Goal: Task Accomplishment & Management: Complete application form

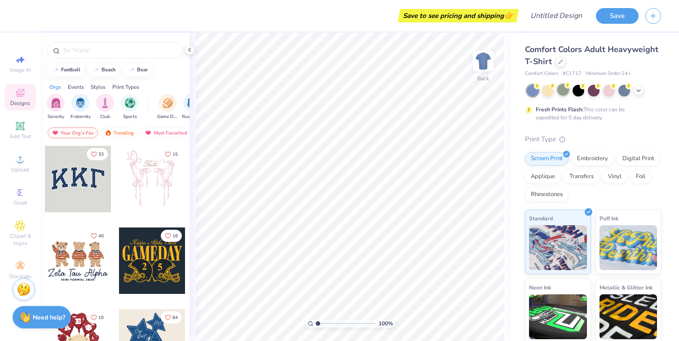
click at [566, 89] on div at bounding box center [563, 90] width 12 height 12
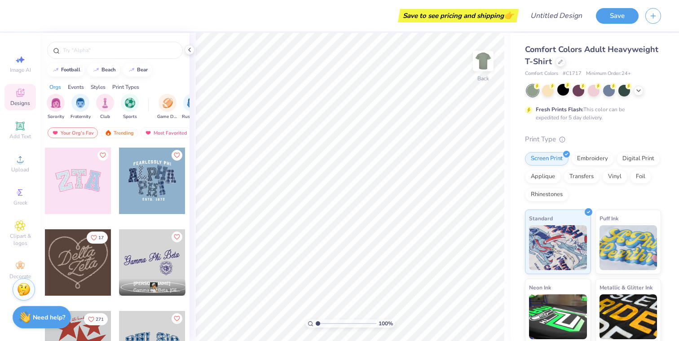
scroll to position [355, 0]
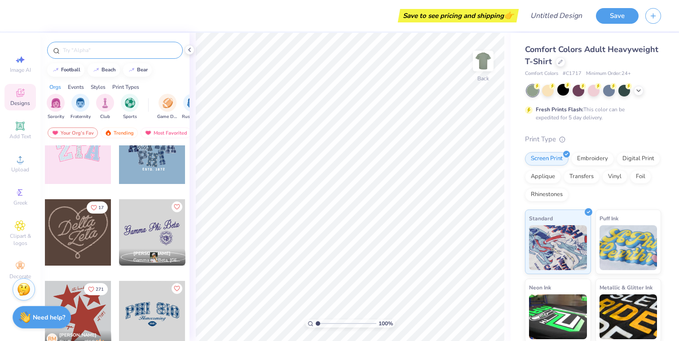
click at [116, 44] on div at bounding box center [115, 50] width 136 height 17
click at [117, 45] on div at bounding box center [115, 50] width 136 height 17
click at [102, 104] on img "filter for Club" at bounding box center [105, 102] width 10 height 10
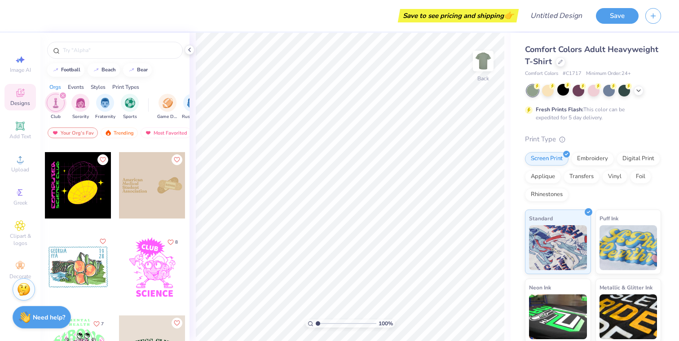
scroll to position [158, 0]
click at [162, 286] on div at bounding box center [152, 266] width 66 height 66
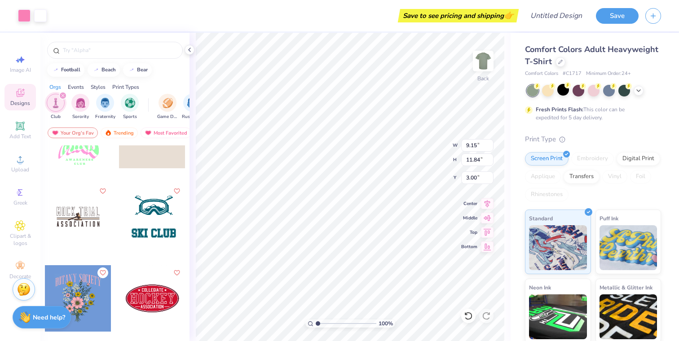
scroll to position [372, 0]
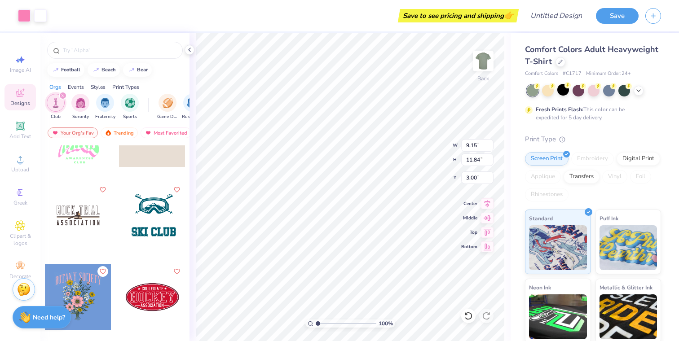
click at [146, 208] on div at bounding box center [152, 215] width 66 height 66
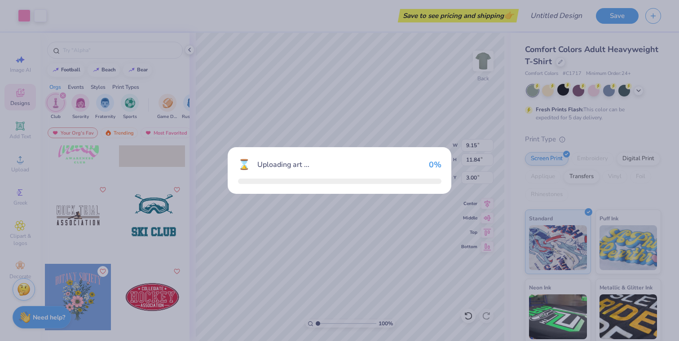
type input "3.97"
type input "2.04"
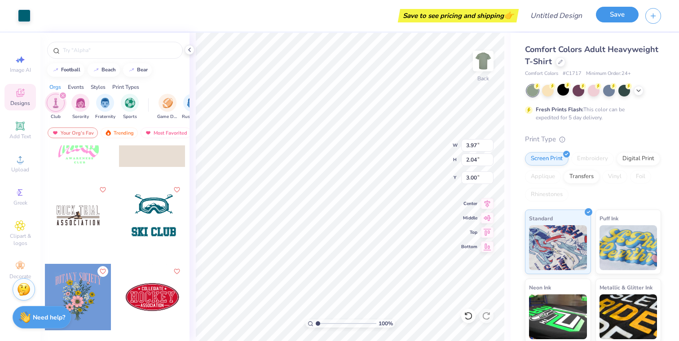
click at [631, 13] on button "Save" at bounding box center [617, 15] width 43 height 16
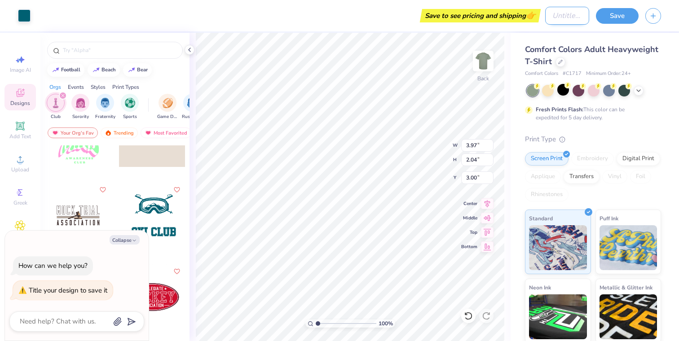
click at [554, 14] on input "Design Title" at bounding box center [567, 16] width 44 height 18
type textarea "x"
type input "t"
type textarea "x"
type input "te"
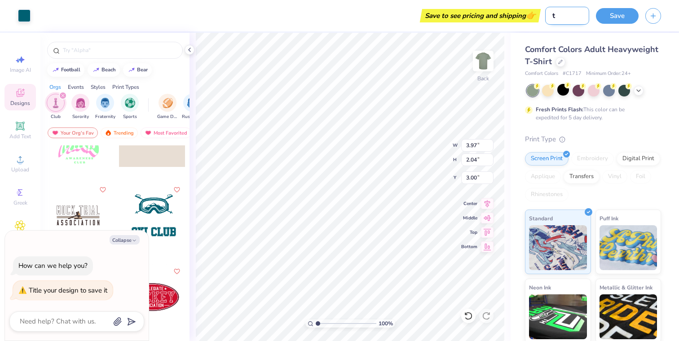
type textarea "x"
type input "tes"
type textarea "x"
type input "test"
type textarea "x"
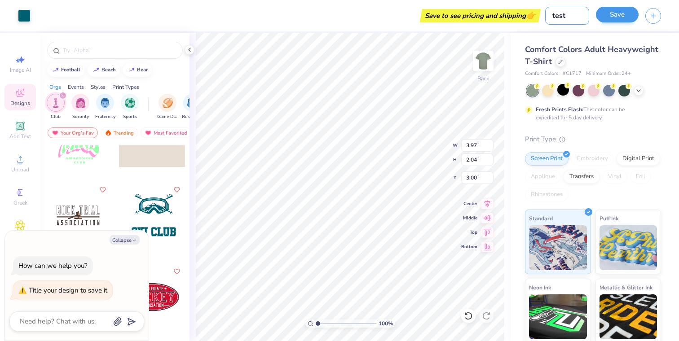
type input "test"
click at [619, 7] on button "Save" at bounding box center [617, 15] width 43 height 16
type textarea "x"
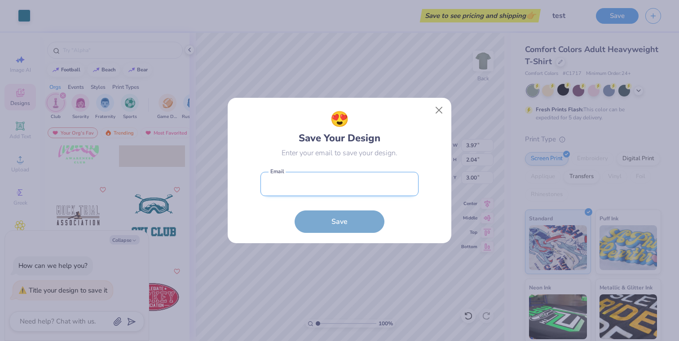
click at [343, 185] on input "email" at bounding box center [339, 184] width 158 height 25
type input "[EMAIL_ADDRESS][DOMAIN_NAME]"
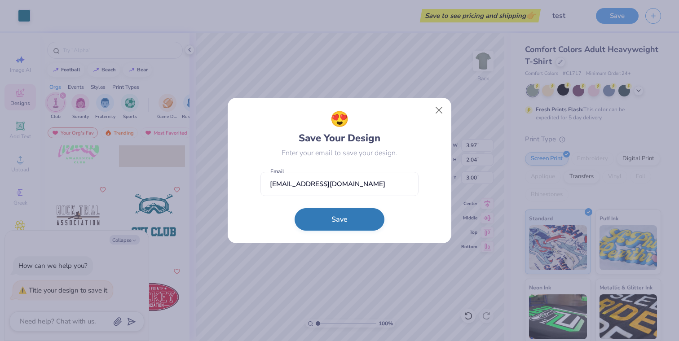
click at [355, 221] on button "Save" at bounding box center [340, 219] width 90 height 22
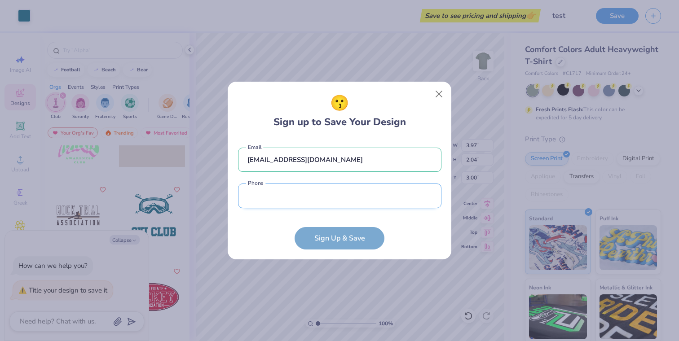
click at [367, 193] on input "tel" at bounding box center [339, 196] width 203 height 25
type input "[PHONE_NUMBER]"
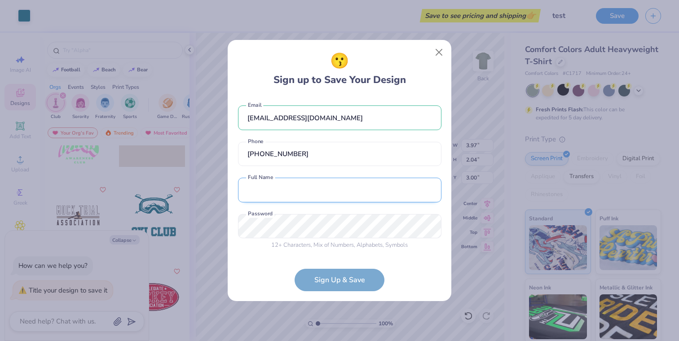
click at [341, 193] on input "text" at bounding box center [339, 190] width 203 height 25
type input "[PERSON_NAME]"
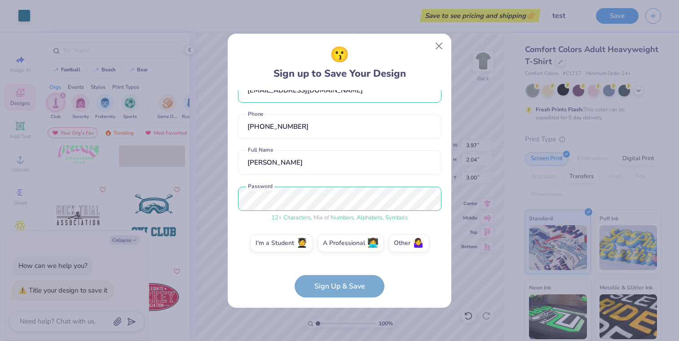
click at [351, 288] on form "[EMAIL_ADDRESS][DOMAIN_NAME] Email [PHONE_NUMBER] Phone [PERSON_NAME] Full Name…" at bounding box center [339, 193] width 203 height 207
click at [368, 279] on form "[EMAIL_ADDRESS][DOMAIN_NAME] Email [PHONE_NUMBER] Phone [PERSON_NAME] Full Name…" at bounding box center [339, 193] width 203 height 207
click at [286, 251] on div "I'm a Student 🧑‍🎓 A Professional 👩‍💻 Other 🤷‍♀️" at bounding box center [339, 245] width 203 height 22
click at [289, 244] on label "I'm a Student 🧑‍🎓" at bounding box center [281, 242] width 63 height 18
click at [337, 264] on input "I'm a Student 🧑‍🎓" at bounding box center [340, 267] width 6 height 6
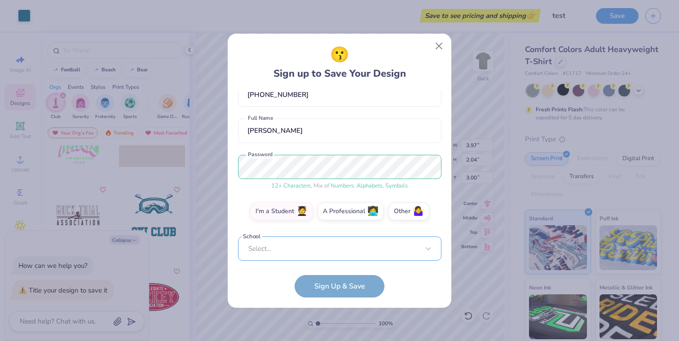
click at [345, 258] on div "[EMAIL_ADDRESS][DOMAIN_NAME] Email [PHONE_NUMBER] Phone [PERSON_NAME] Full Name…" at bounding box center [339, 175] width 203 height 171
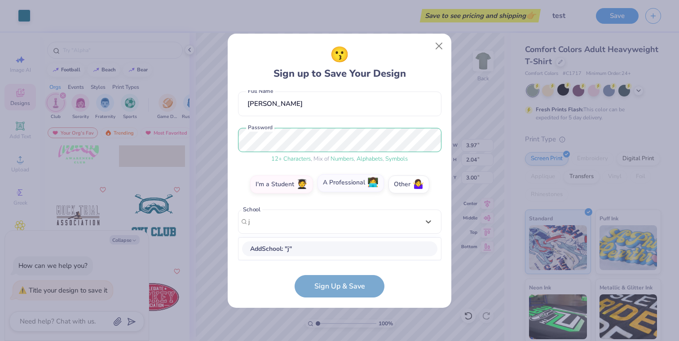
scroll to position [79, 0]
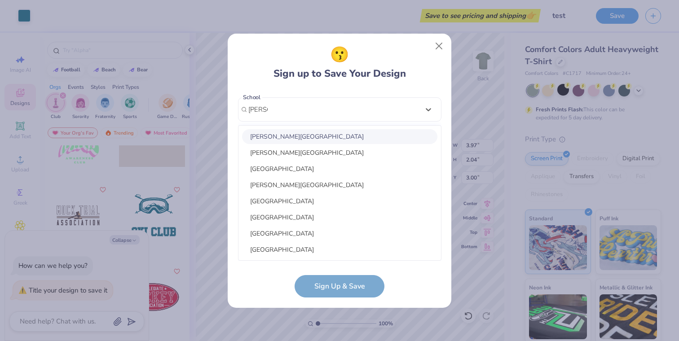
click at [335, 140] on div "[PERSON_NAME][GEOGRAPHIC_DATA]" at bounding box center [339, 136] width 195 height 15
type input "[PERSON_NAME]"
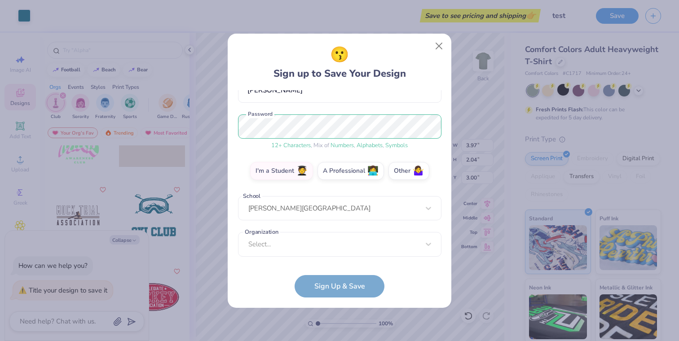
scroll to position [93, 0]
click at [365, 234] on div "Select..." at bounding box center [339, 244] width 203 height 25
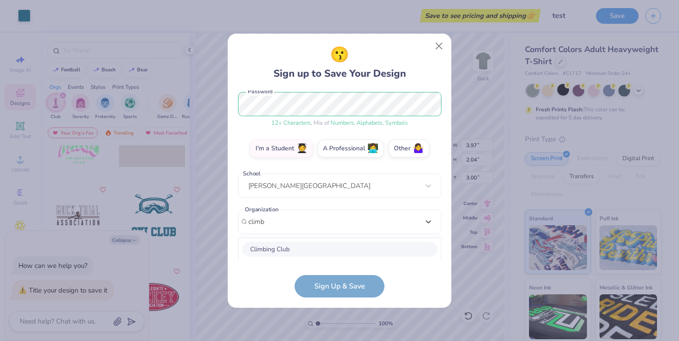
scroll to position [228, 0]
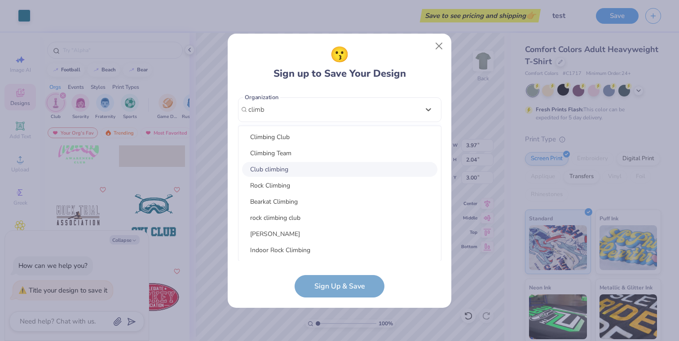
click at [296, 172] on div "Club climbing" at bounding box center [339, 169] width 195 height 15
type input "climb"
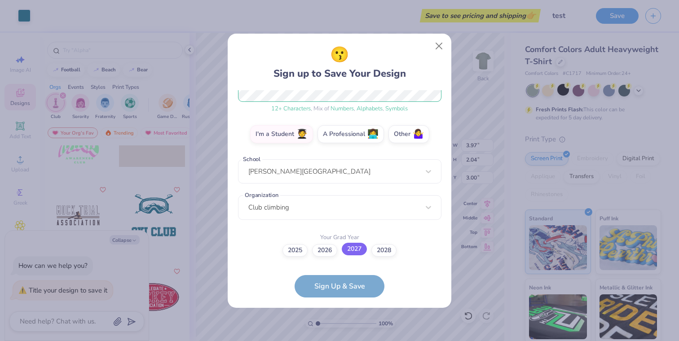
click at [350, 250] on label "2027" at bounding box center [354, 249] width 25 height 13
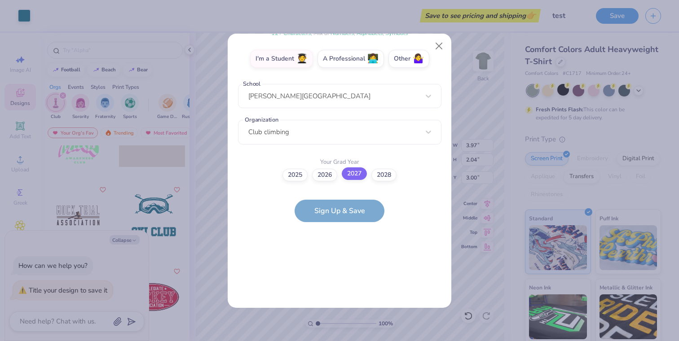
scroll to position [0, 0]
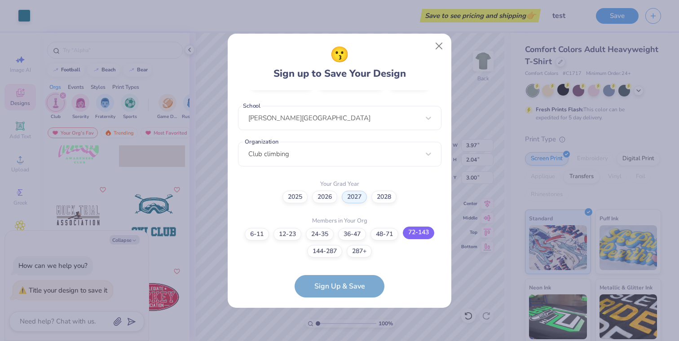
click at [427, 236] on label "72-143" at bounding box center [418, 233] width 31 height 13
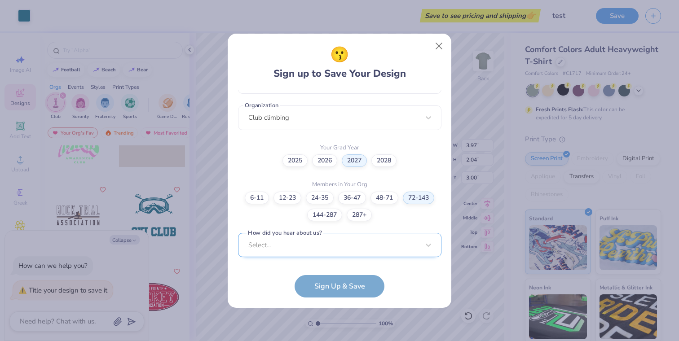
click at [390, 248] on div "Select..." at bounding box center [339, 245] width 203 height 25
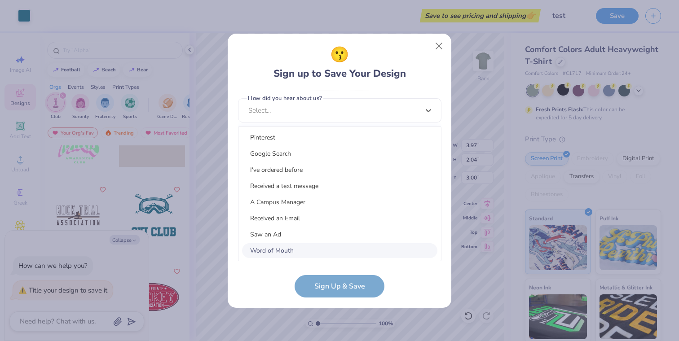
click at [318, 248] on div "Word of Mouth" at bounding box center [339, 250] width 195 height 15
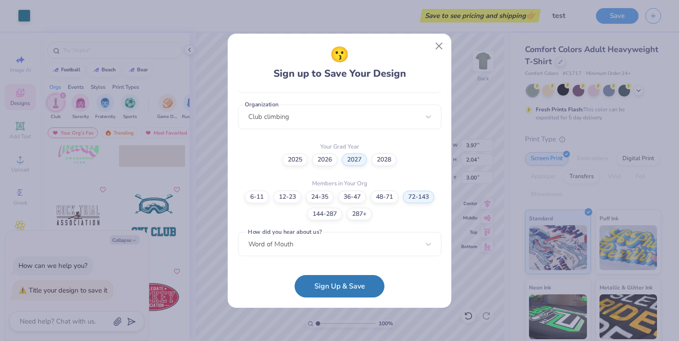
scroll to position [220, 0]
click at [338, 291] on button "Sign Up & Save" at bounding box center [340, 284] width 90 height 22
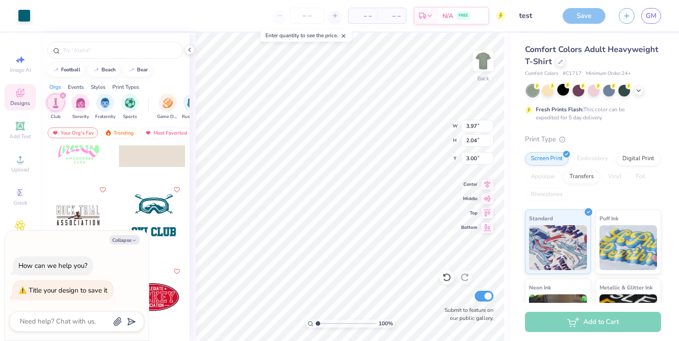
type textarea "x"
click at [311, 17] on input "number" at bounding box center [307, 16] width 35 height 16
type input "100"
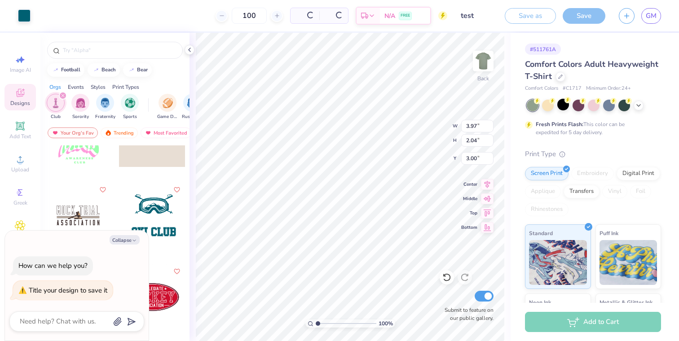
type textarea "x"
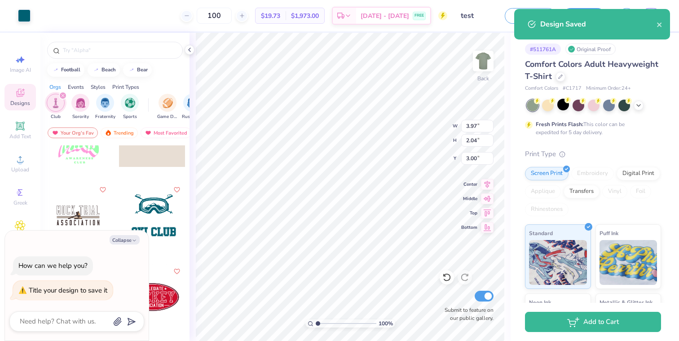
type input "100"
click at [656, 24] on div "Design Saved" at bounding box center [598, 24] width 116 height 11
click at [660, 25] on icon "close" at bounding box center [659, 24] width 4 height 4
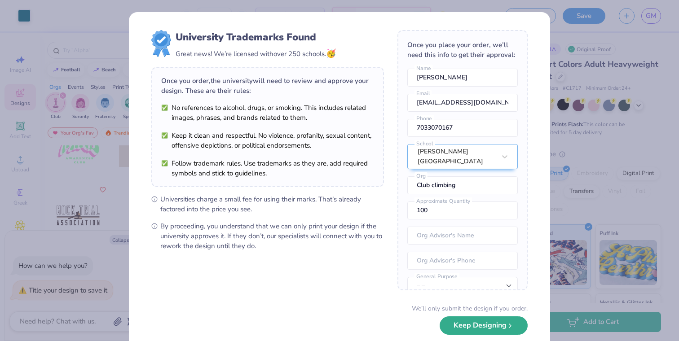
click at [497, 327] on button "Keep Designing" at bounding box center [484, 326] width 88 height 18
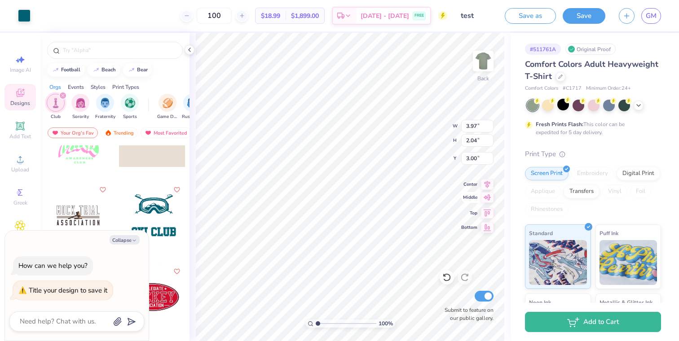
type textarea "x"
click at [227, 13] on input "100" at bounding box center [214, 16] width 35 height 16
drag, startPoint x: 238, startPoint y: 18, endPoint x: 215, endPoint y: 17, distance: 22.5
click at [215, 17] on input "100" at bounding box center [214, 16] width 35 height 16
type input "50"
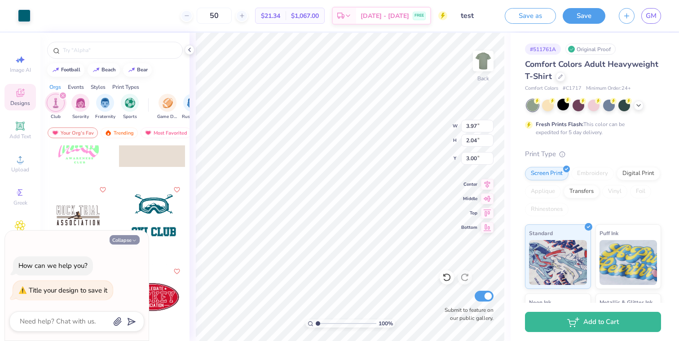
click at [132, 241] on icon "button" at bounding box center [134, 240] width 5 height 5
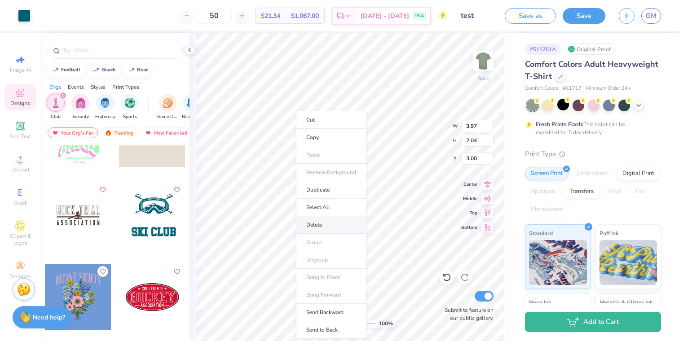
click at [327, 227] on li "Delete" at bounding box center [331, 225] width 70 height 18
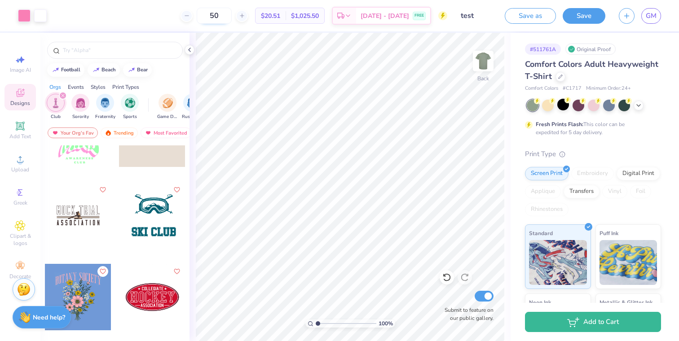
click at [232, 19] on input "50" at bounding box center [214, 16] width 35 height 16
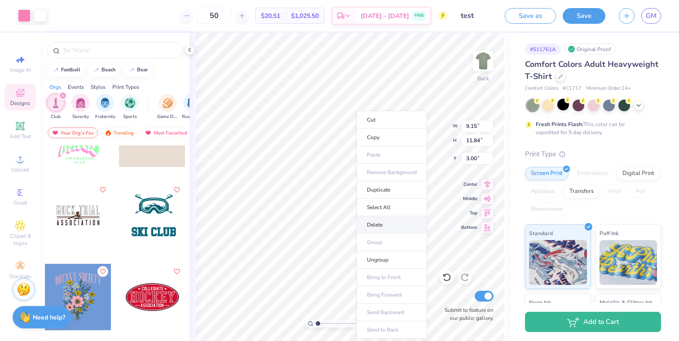
click at [383, 229] on li "Delete" at bounding box center [392, 225] width 70 height 18
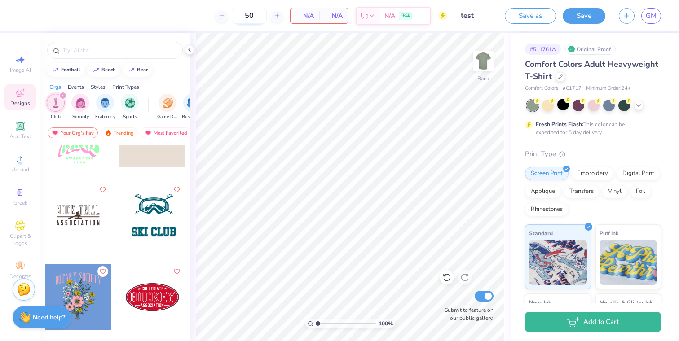
click at [251, 19] on input "50" at bounding box center [249, 16] width 35 height 16
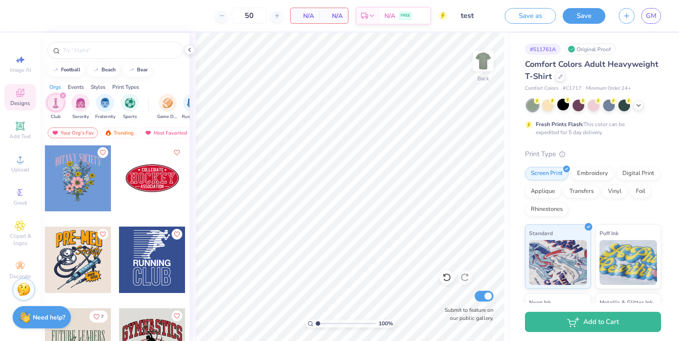
scroll to position [516, 0]
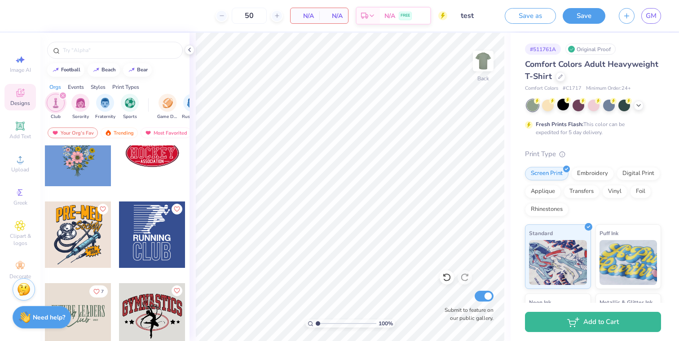
click at [155, 171] on div at bounding box center [152, 153] width 66 height 66
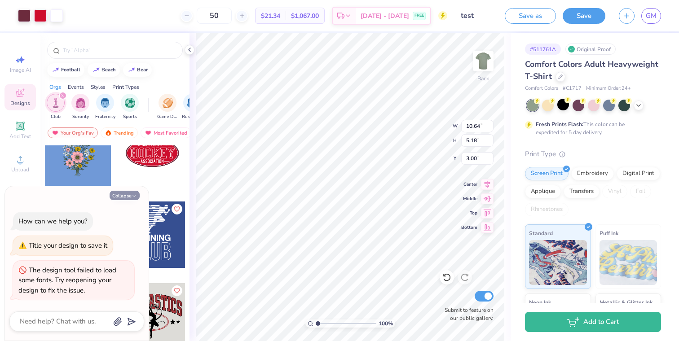
click at [122, 195] on button "Collapse" at bounding box center [125, 195] width 30 height 9
type textarea "x"
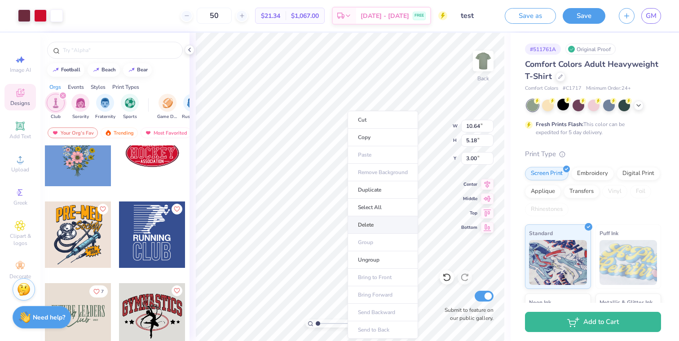
click at [381, 228] on li "Delete" at bounding box center [383, 225] width 70 height 18
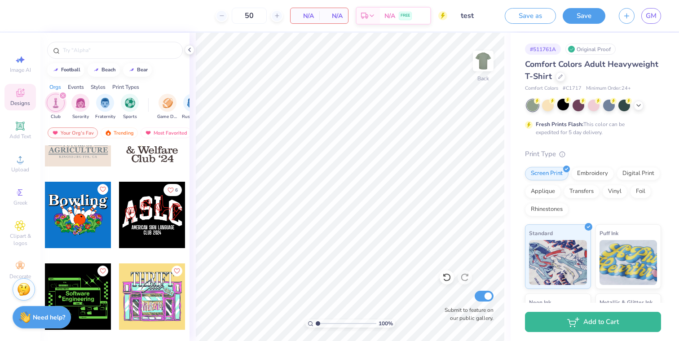
scroll to position [784, 0]
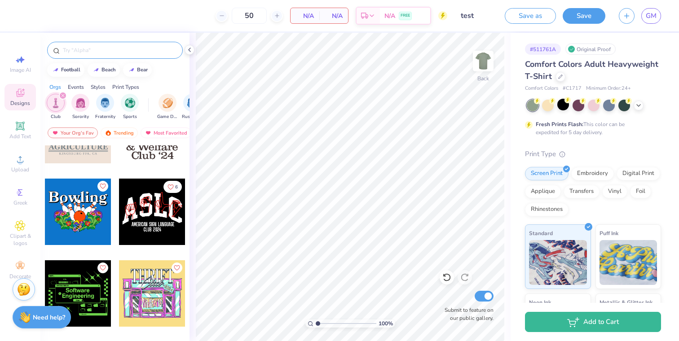
click at [93, 47] on input "text" at bounding box center [119, 50] width 115 height 9
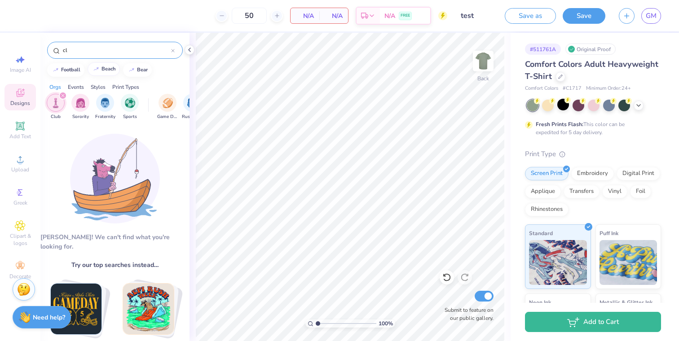
type input "c"
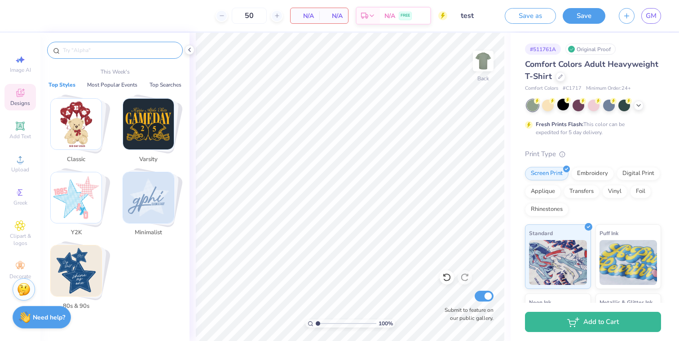
click at [118, 51] on input "text" at bounding box center [119, 50] width 115 height 9
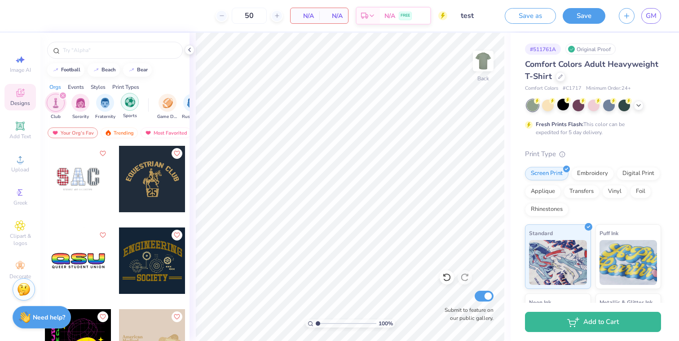
click at [126, 103] on img "filter for Sports" at bounding box center [130, 102] width 10 height 10
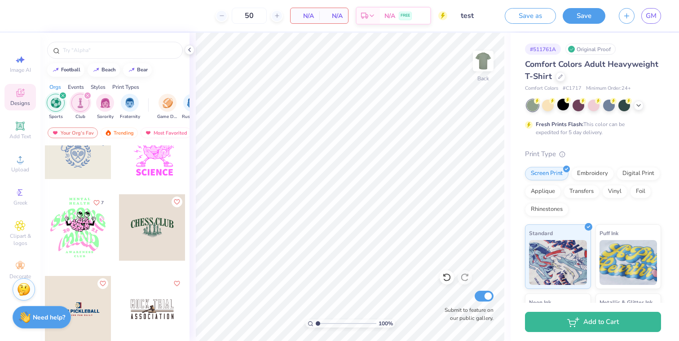
scroll to position [362, 0]
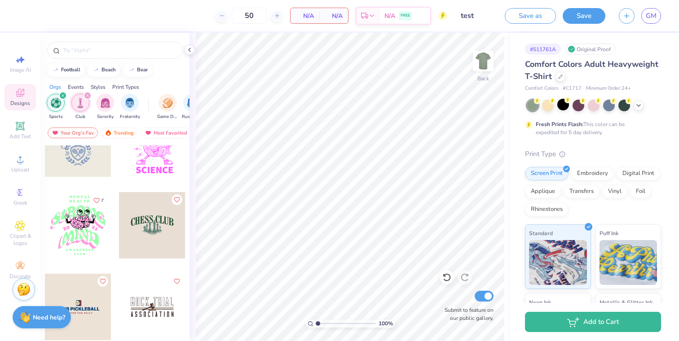
click at [152, 212] on div at bounding box center [152, 225] width 66 height 66
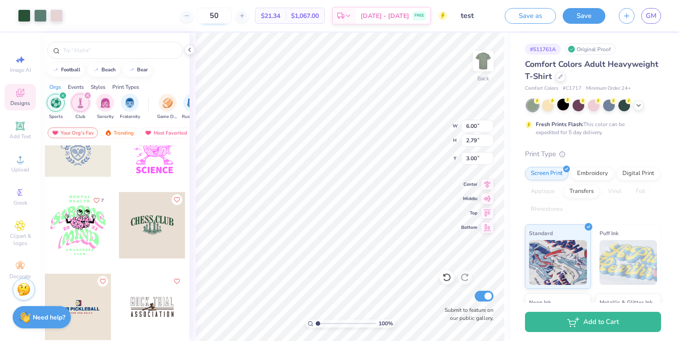
click at [232, 18] on input "50" at bounding box center [214, 16] width 35 height 16
type input "5"
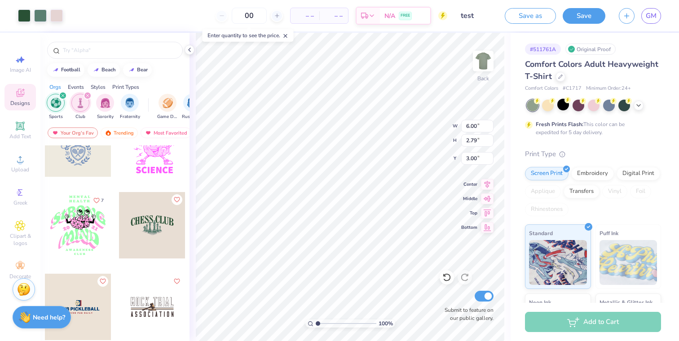
type input "0"
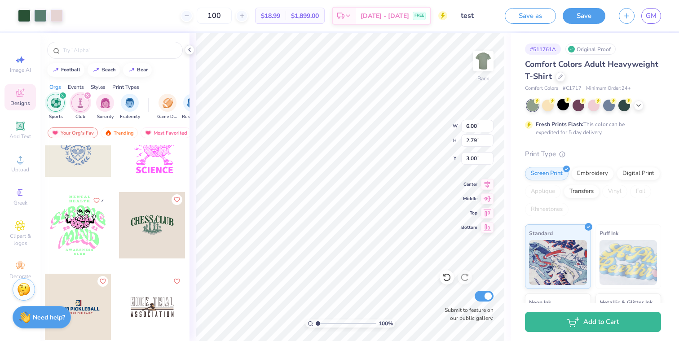
type input "100"
